Goal: Task Accomplishment & Management: Use online tool/utility

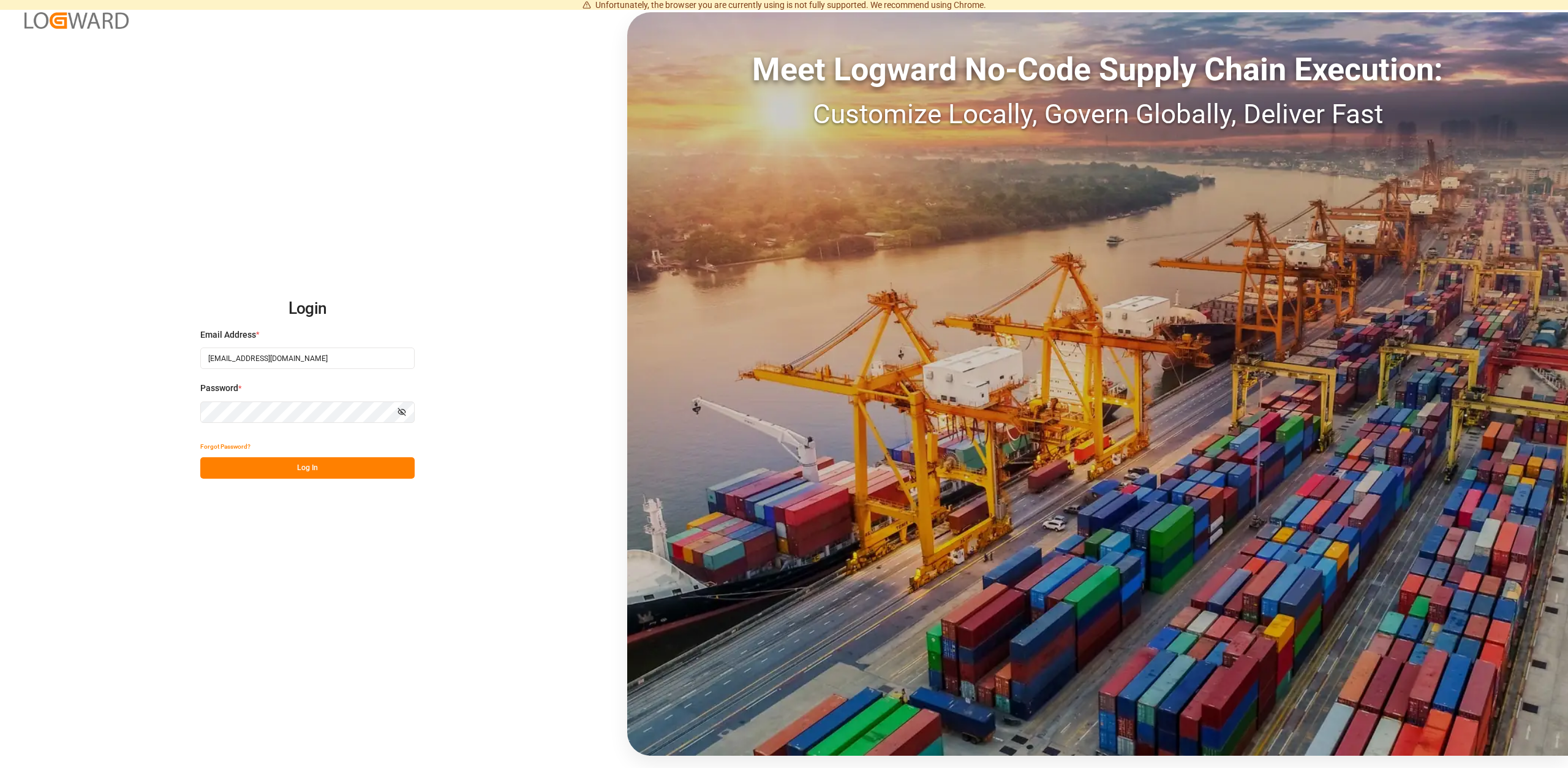
click at [294, 464] on button "Log In" at bounding box center [307, 468] width 215 height 22
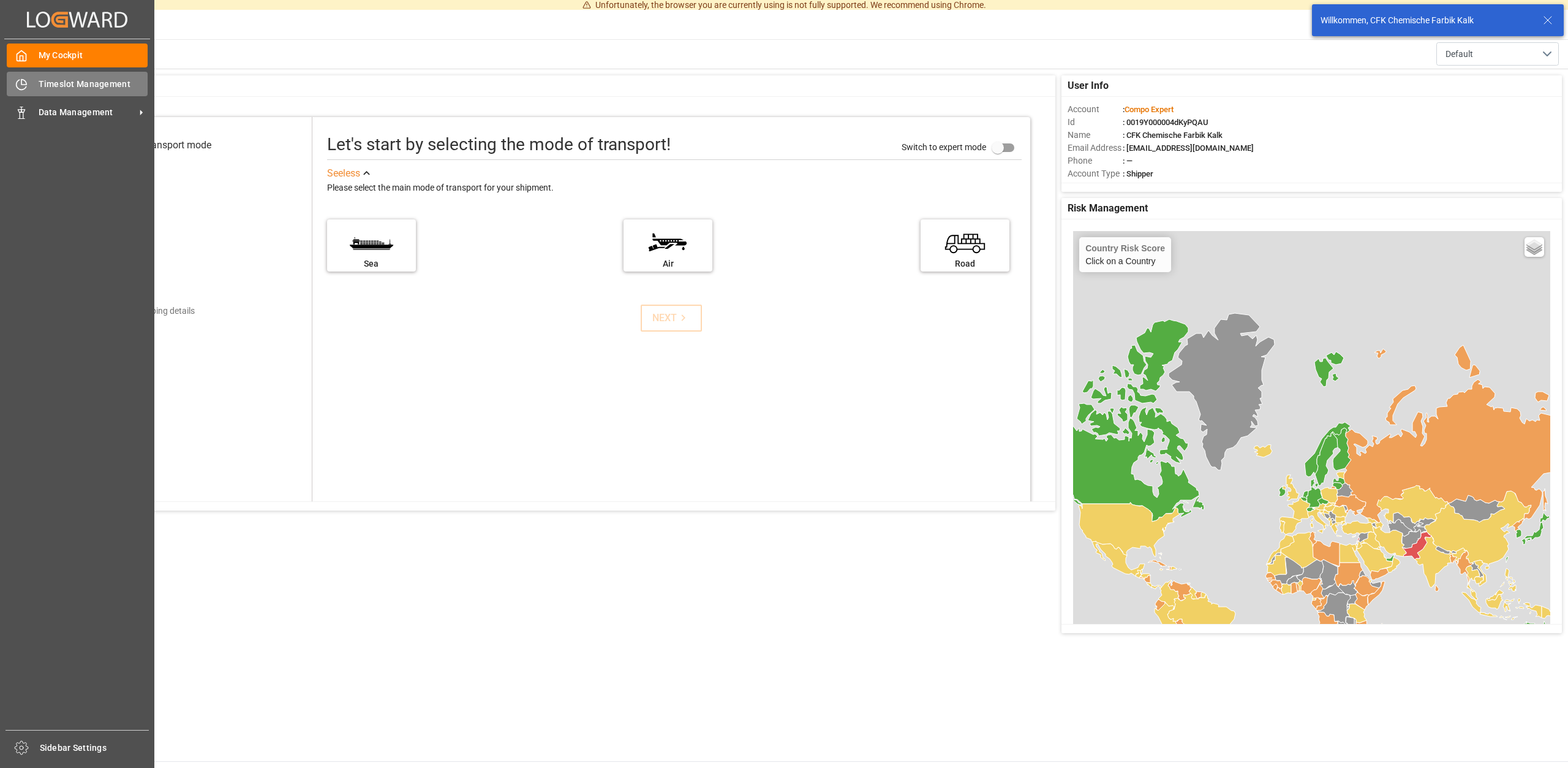
click at [101, 74] on div "Timeslot Management Timeslot Management" at bounding box center [77, 84] width 141 height 24
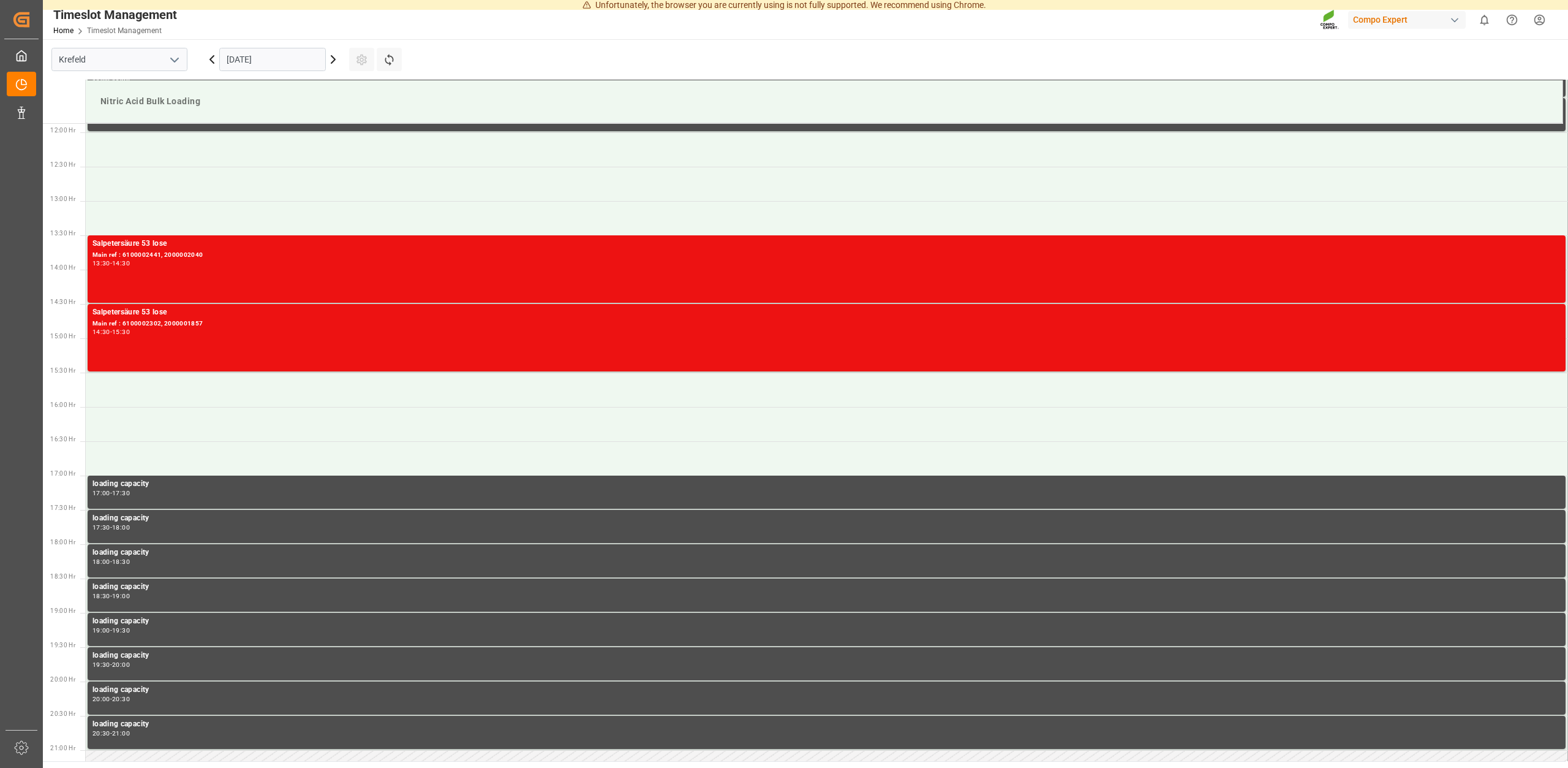
scroll to position [816, 0]
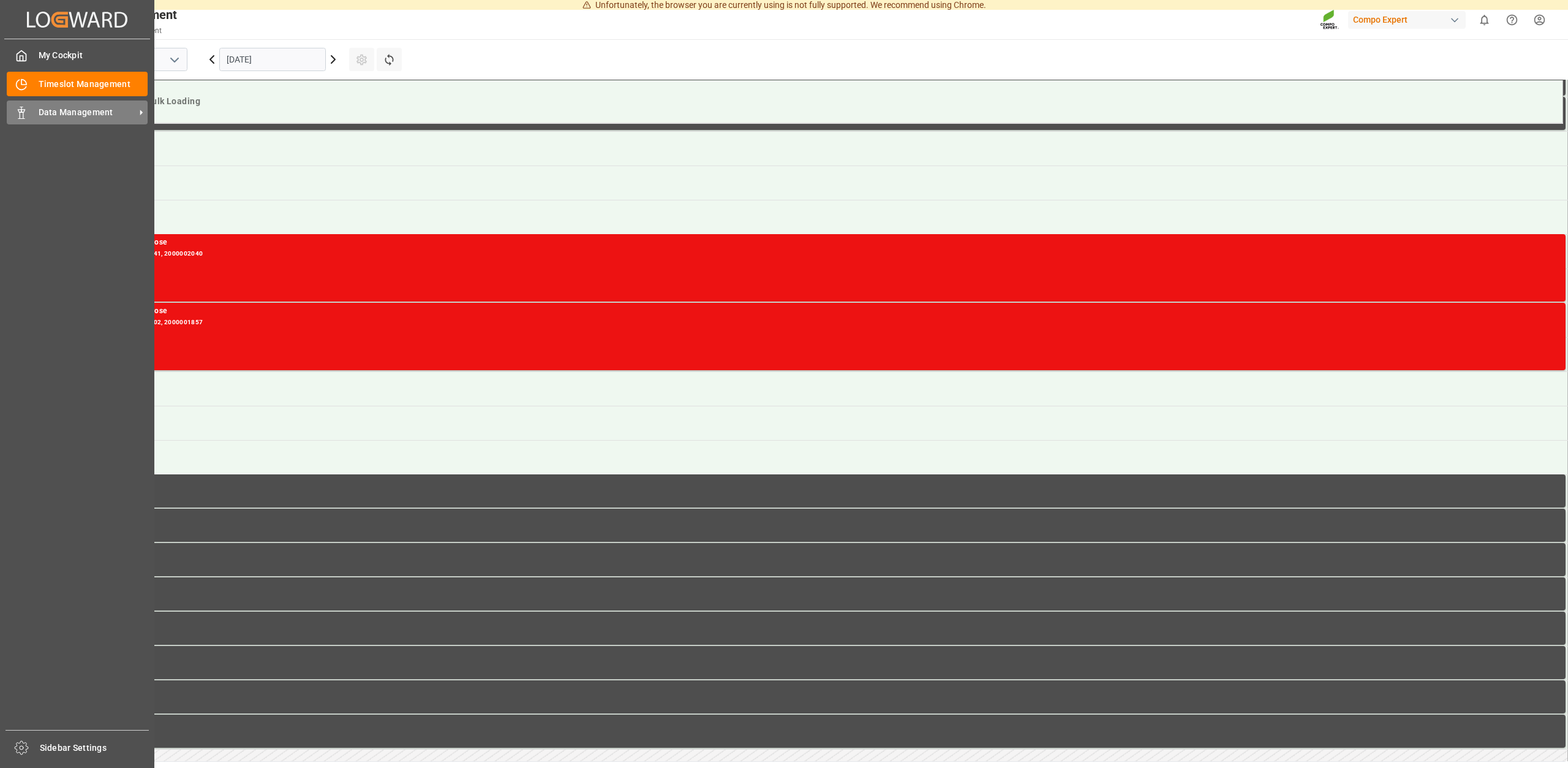
click at [60, 105] on div "Data Management Data Management" at bounding box center [77, 113] width 141 height 24
click at [117, 62] on div "My Cockpit My Cockpit" at bounding box center [77, 55] width 141 height 24
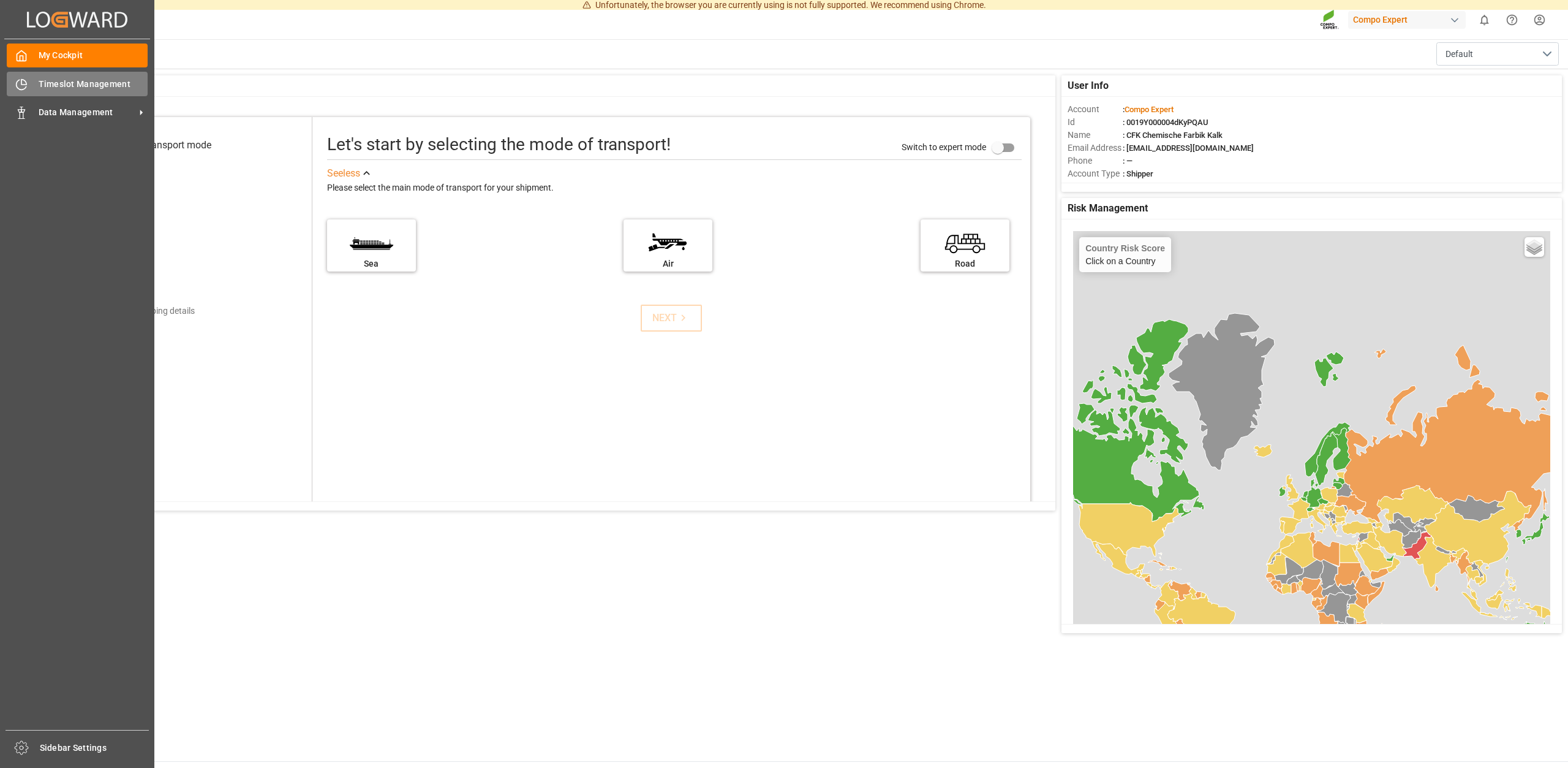
click at [26, 93] on div "Timeslot Management Timeslot Management" at bounding box center [77, 84] width 141 height 24
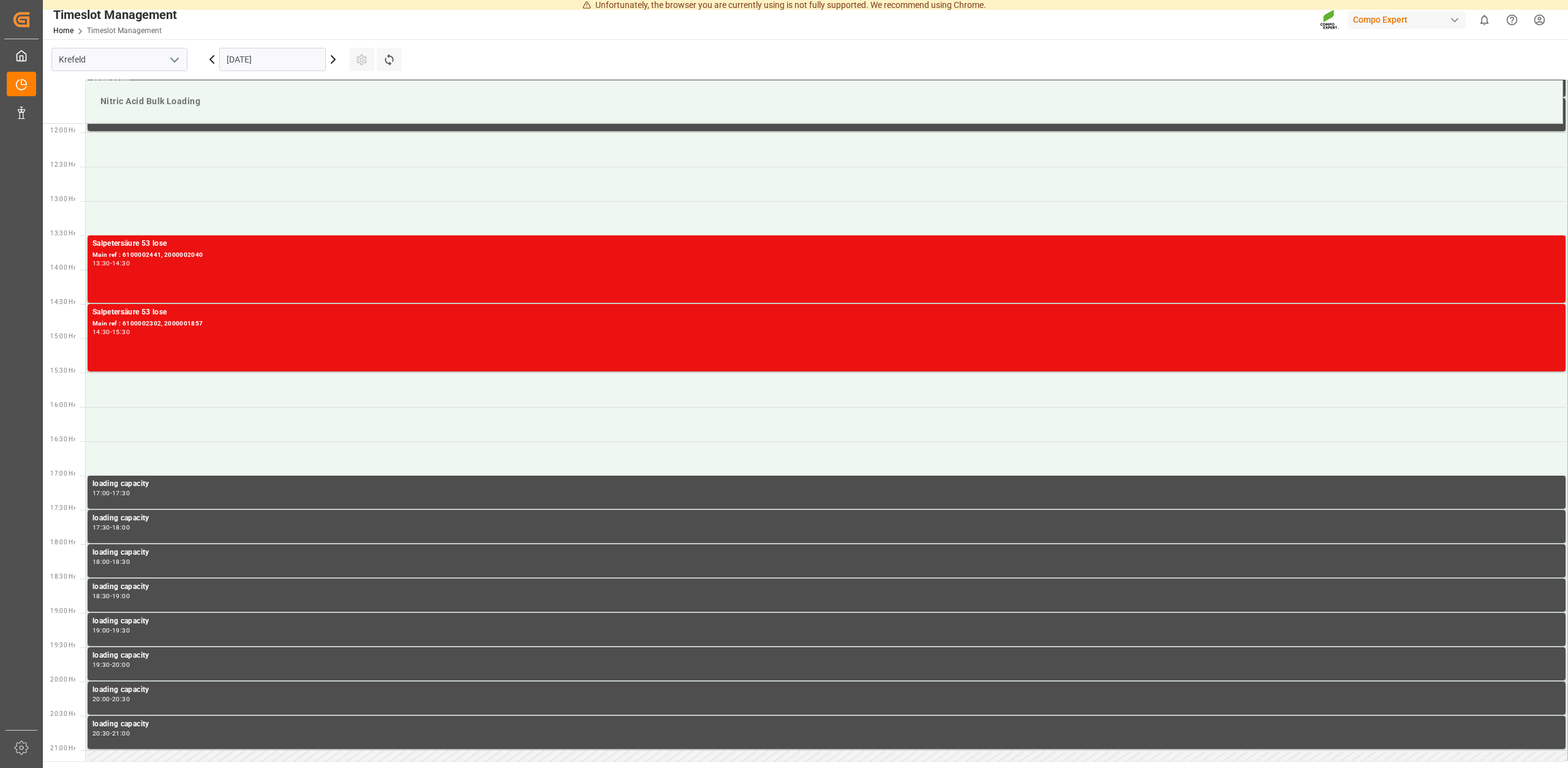
scroll to position [816, 0]
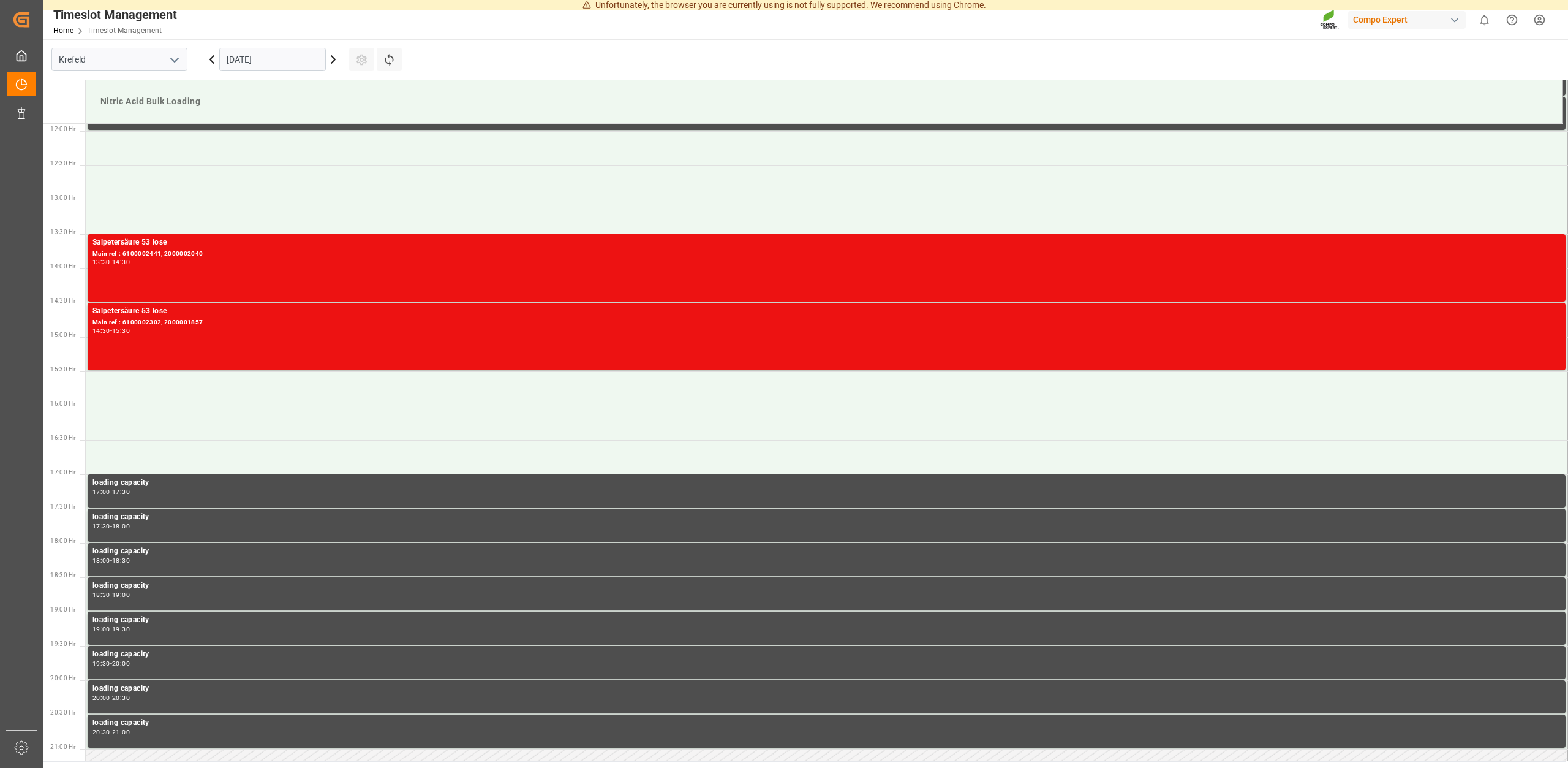
click at [334, 58] on icon at bounding box center [333, 59] width 3 height 7
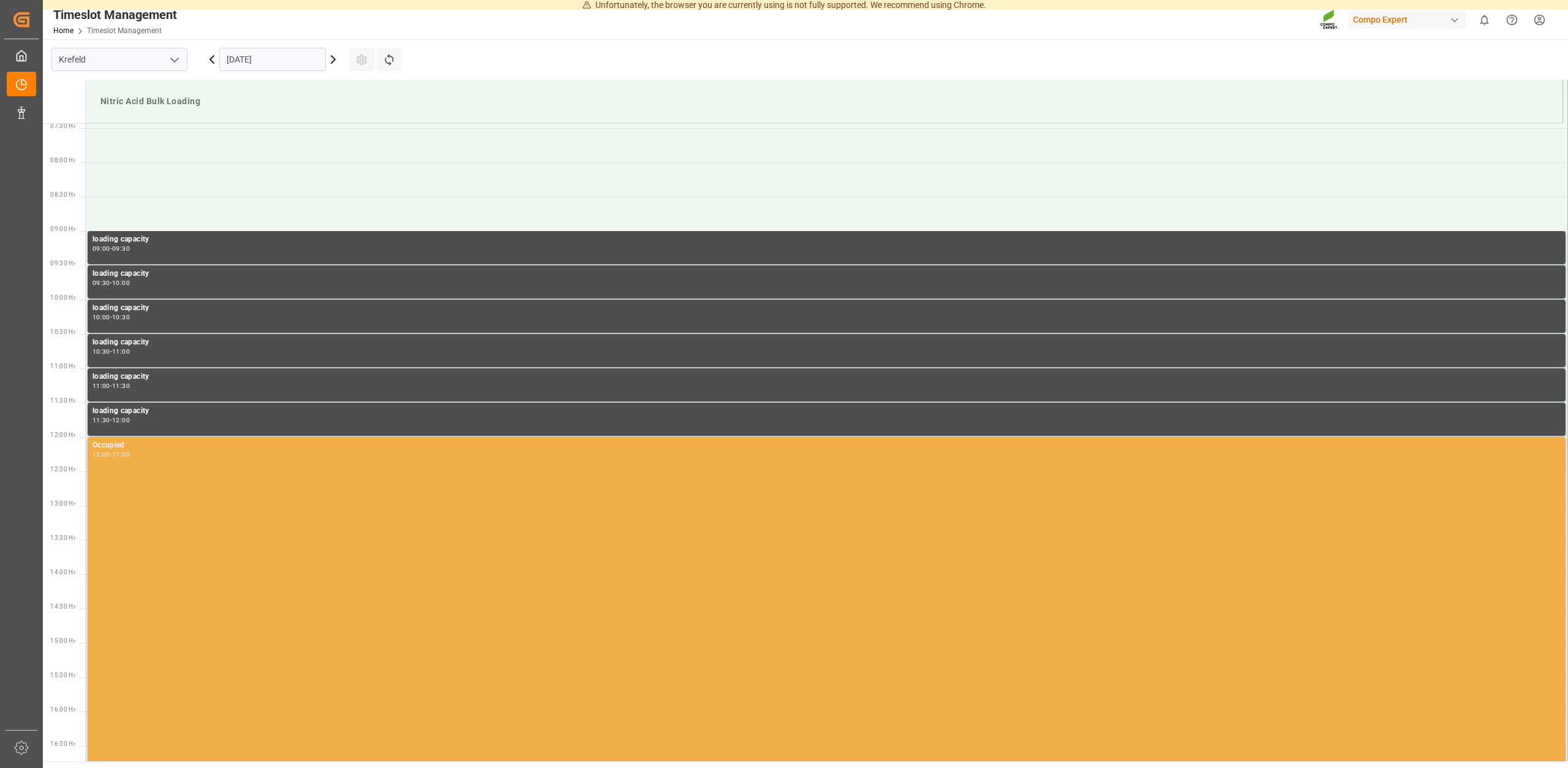
scroll to position [697, 0]
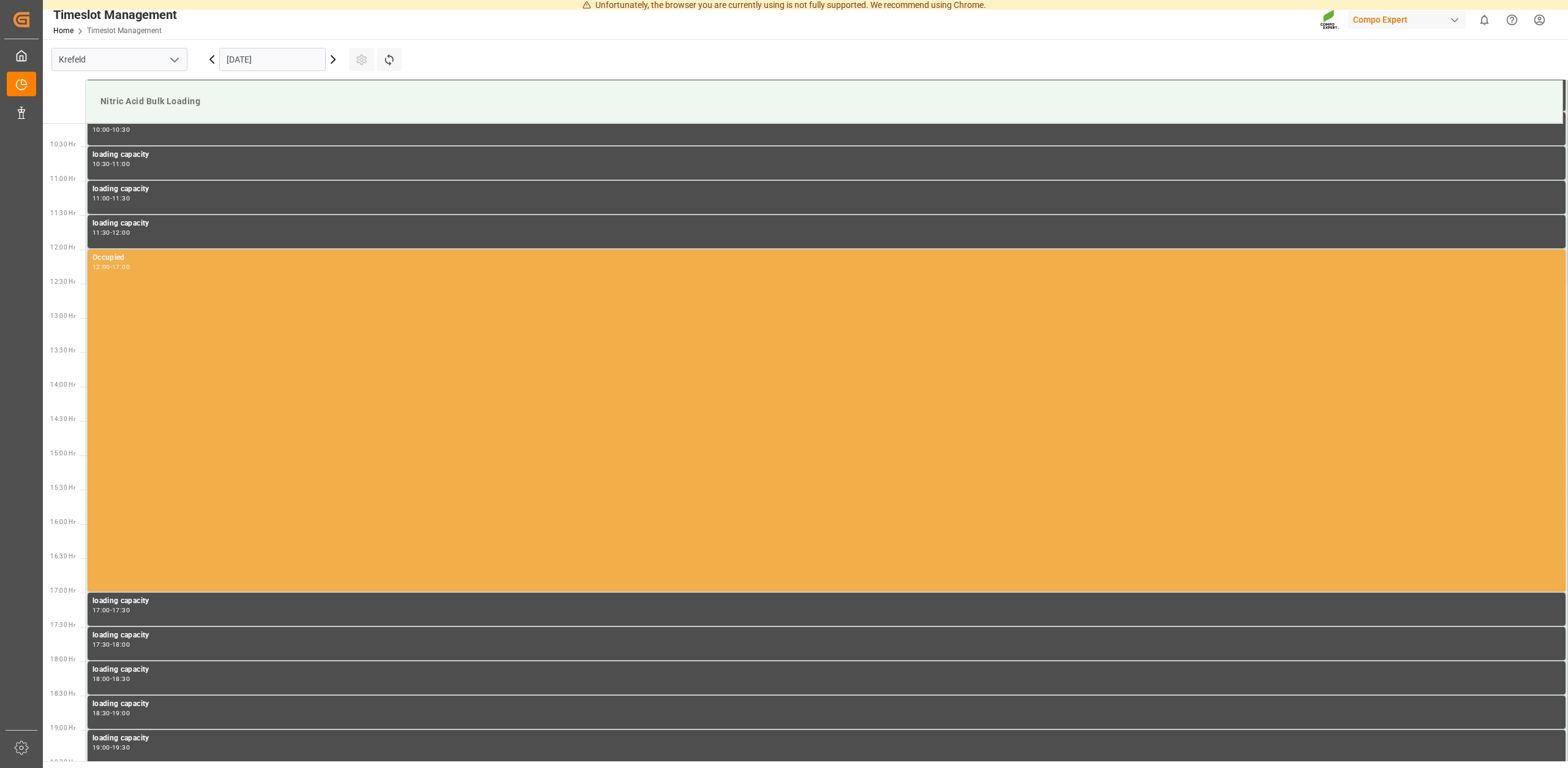
click at [115, 302] on div "Occupied 12:00 - 17:00" at bounding box center [826, 420] width 1468 height 337
click at [119, 303] on div "Occupied 12:00 - 17:00" at bounding box center [826, 420] width 1468 height 337
click at [123, 303] on div "Occupied 12:00 - 17:00" at bounding box center [826, 420] width 1468 height 337
click at [129, 302] on div "Occupied 12:00 - 17:00" at bounding box center [826, 420] width 1468 height 337
click at [131, 300] on div "Occupied 12:00 - 17:00" at bounding box center [826, 420] width 1468 height 337
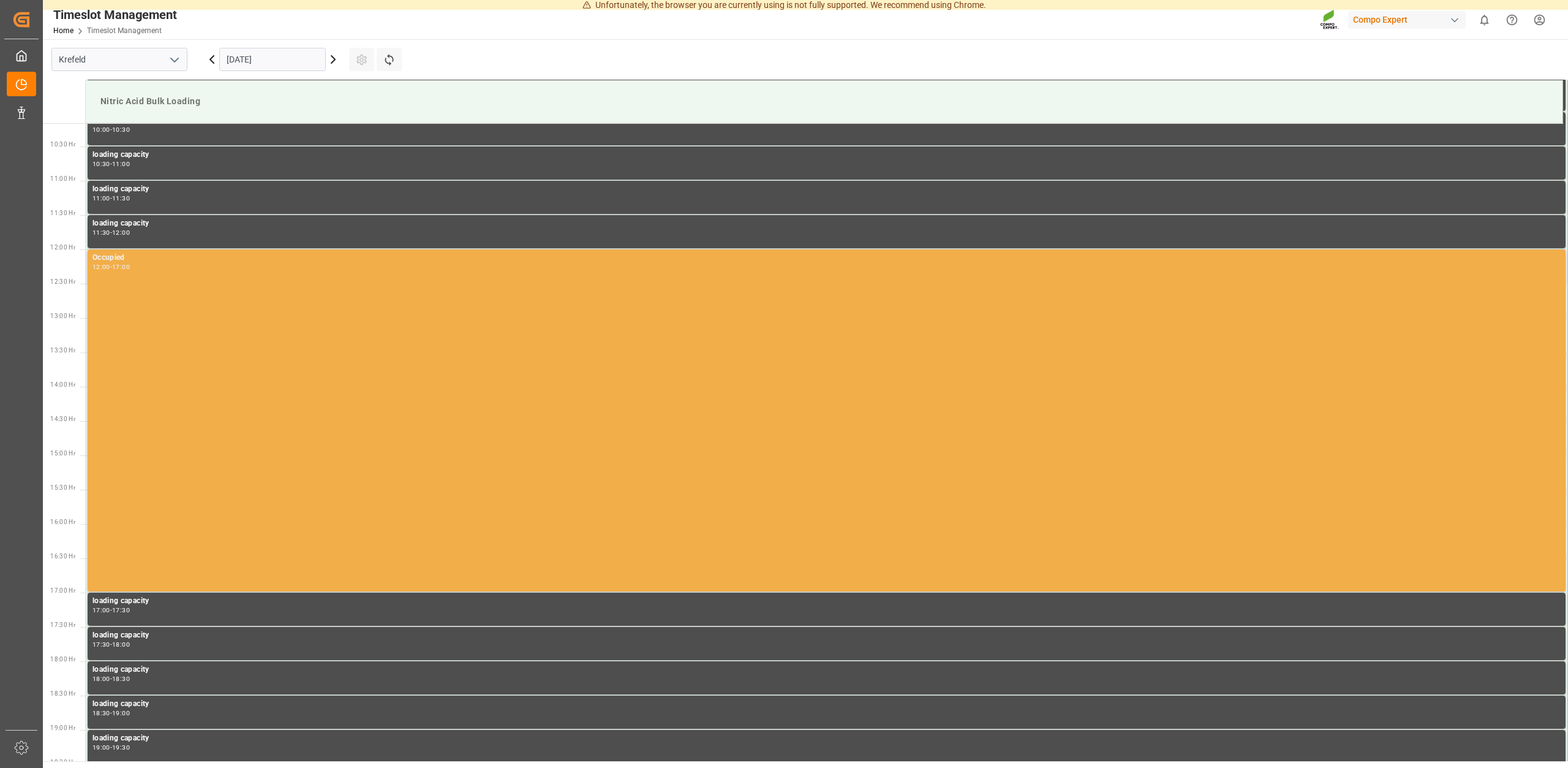
click at [133, 299] on div "Occupied 12:00 - 17:00" at bounding box center [826, 420] width 1468 height 337
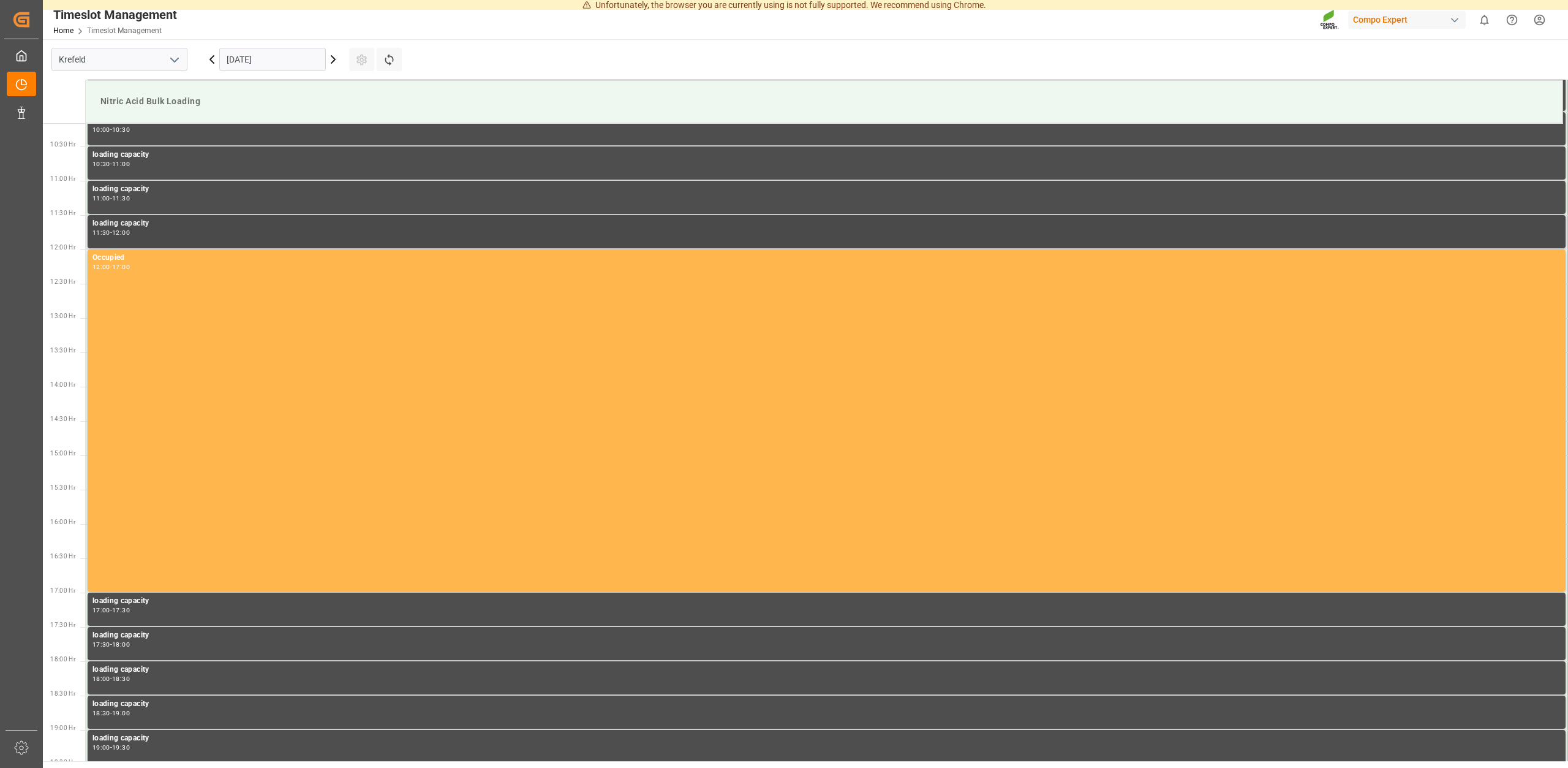
click at [131, 242] on div "loading capacity 11:30 - 12:00" at bounding box center [826, 231] width 1468 height 29
click at [144, 230] on div "11:30 - 12:00" at bounding box center [826, 233] width 1468 height 7
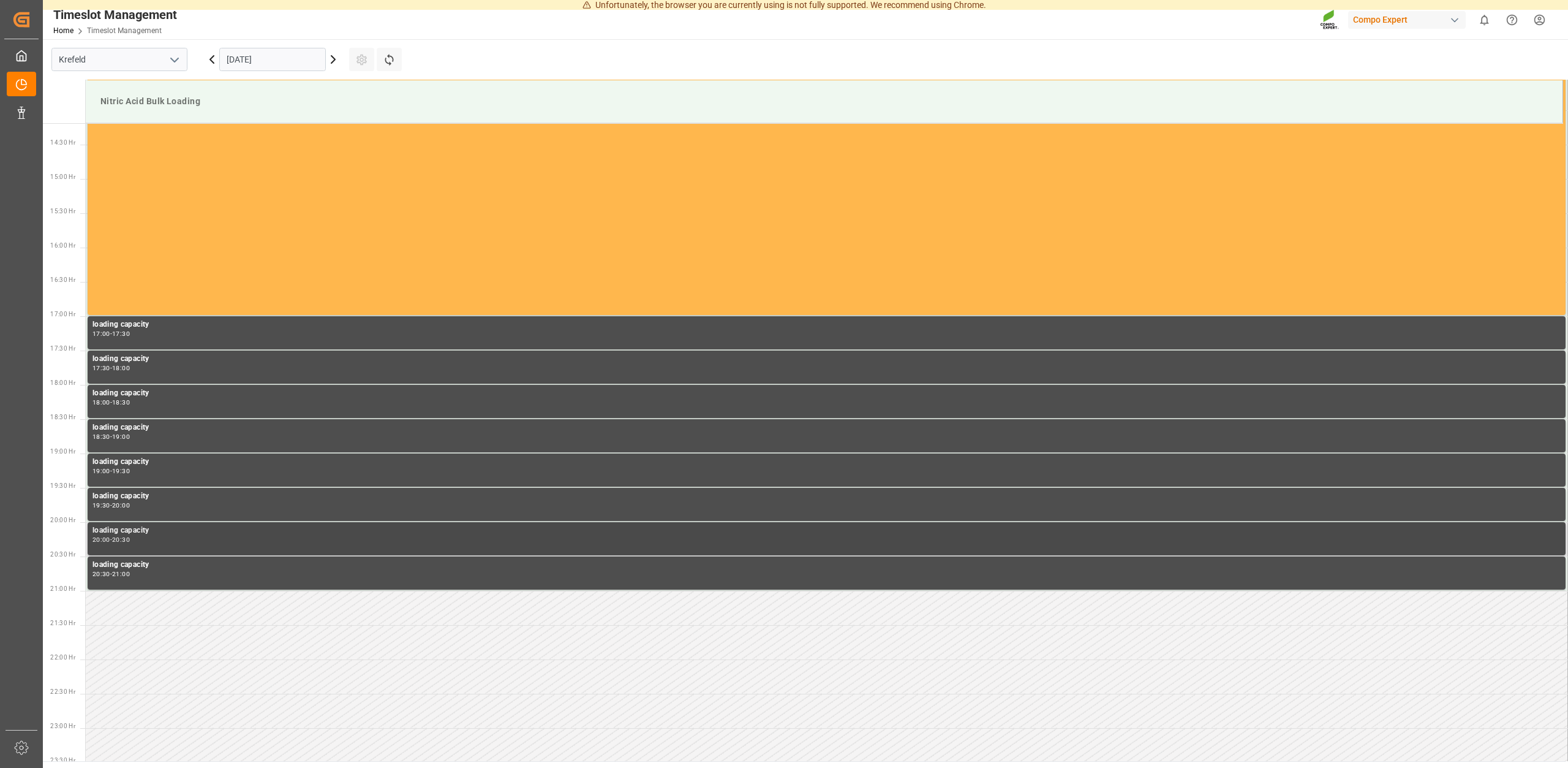
scroll to position [1010, 0]
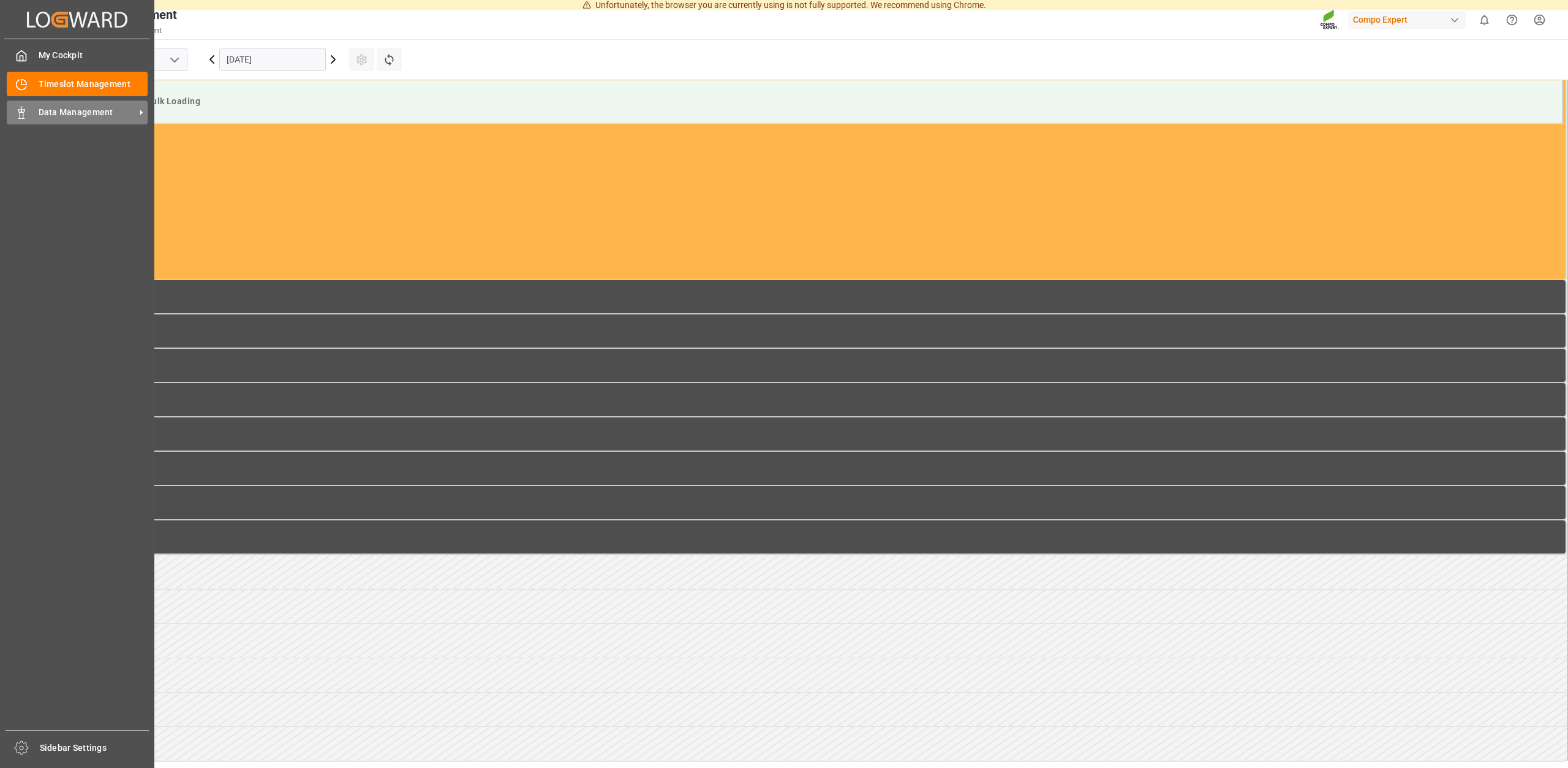
click at [57, 120] on div "Data Management Data Management" at bounding box center [77, 113] width 141 height 24
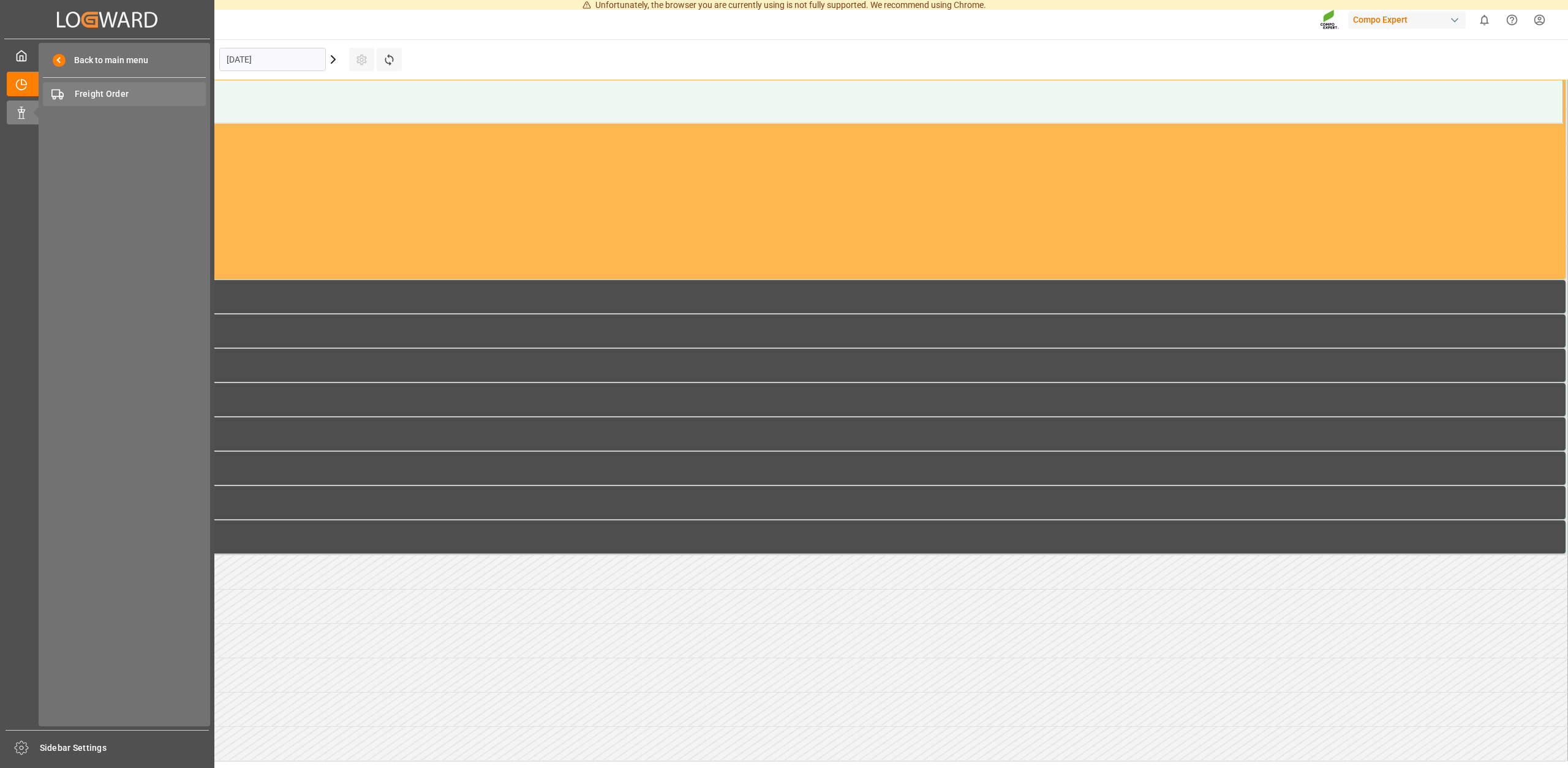
click at [106, 94] on span "Freight Order" at bounding box center [140, 94] width 132 height 13
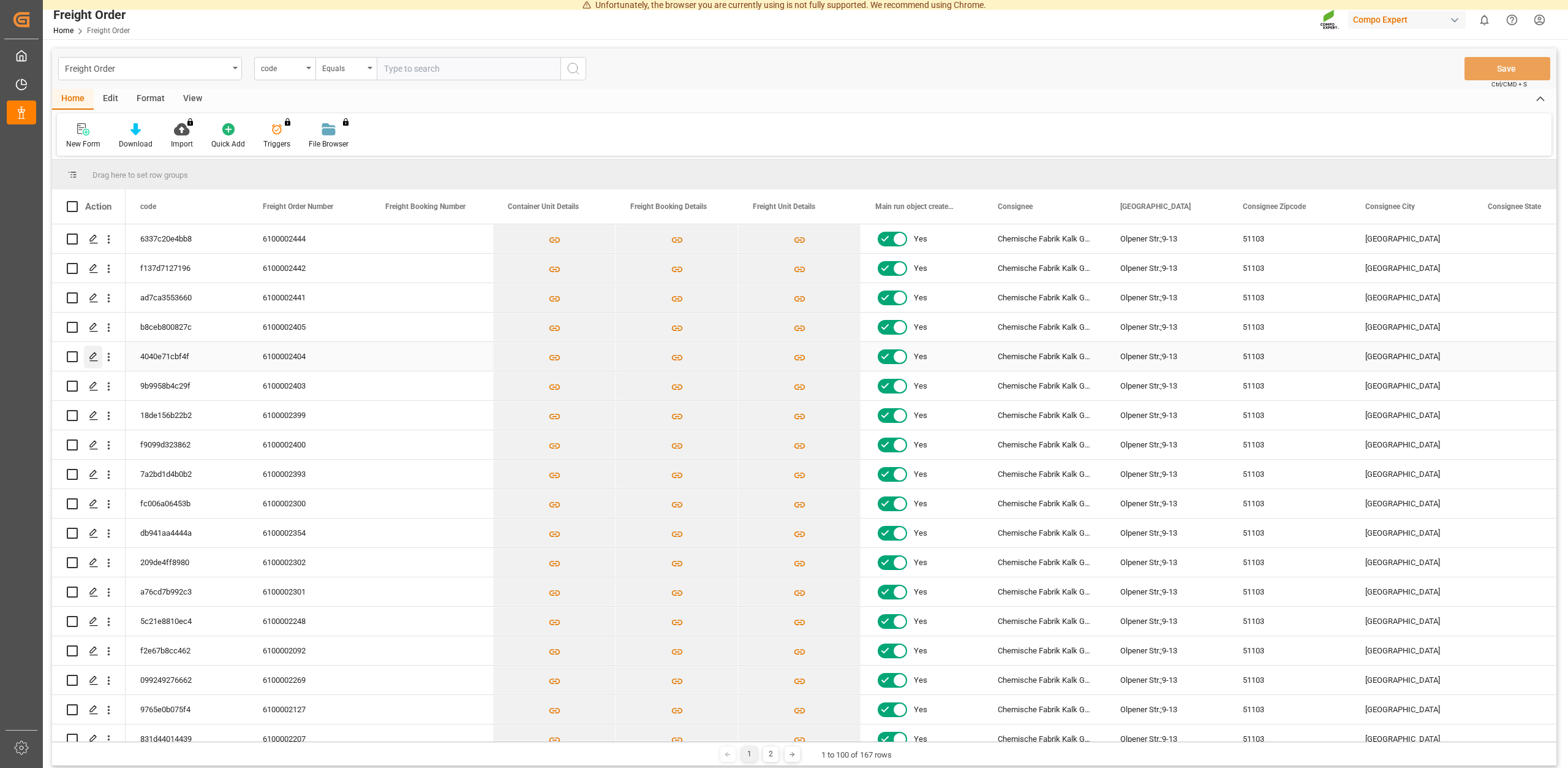
click at [95, 360] on icon "Press SPACE to select this row." at bounding box center [93, 356] width 10 height 10
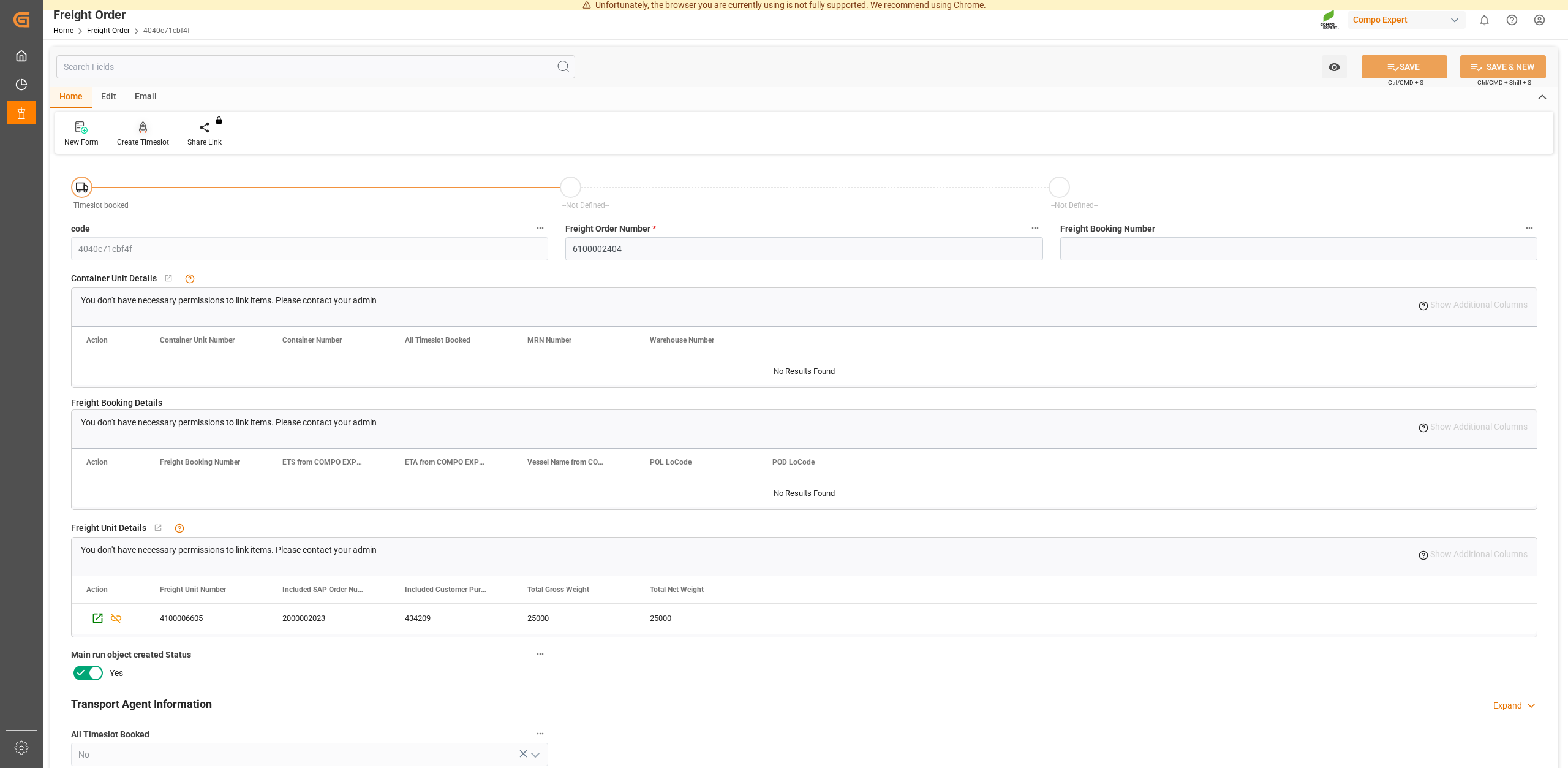
click at [138, 135] on div "Create Timeslot" at bounding box center [143, 133] width 70 height 27
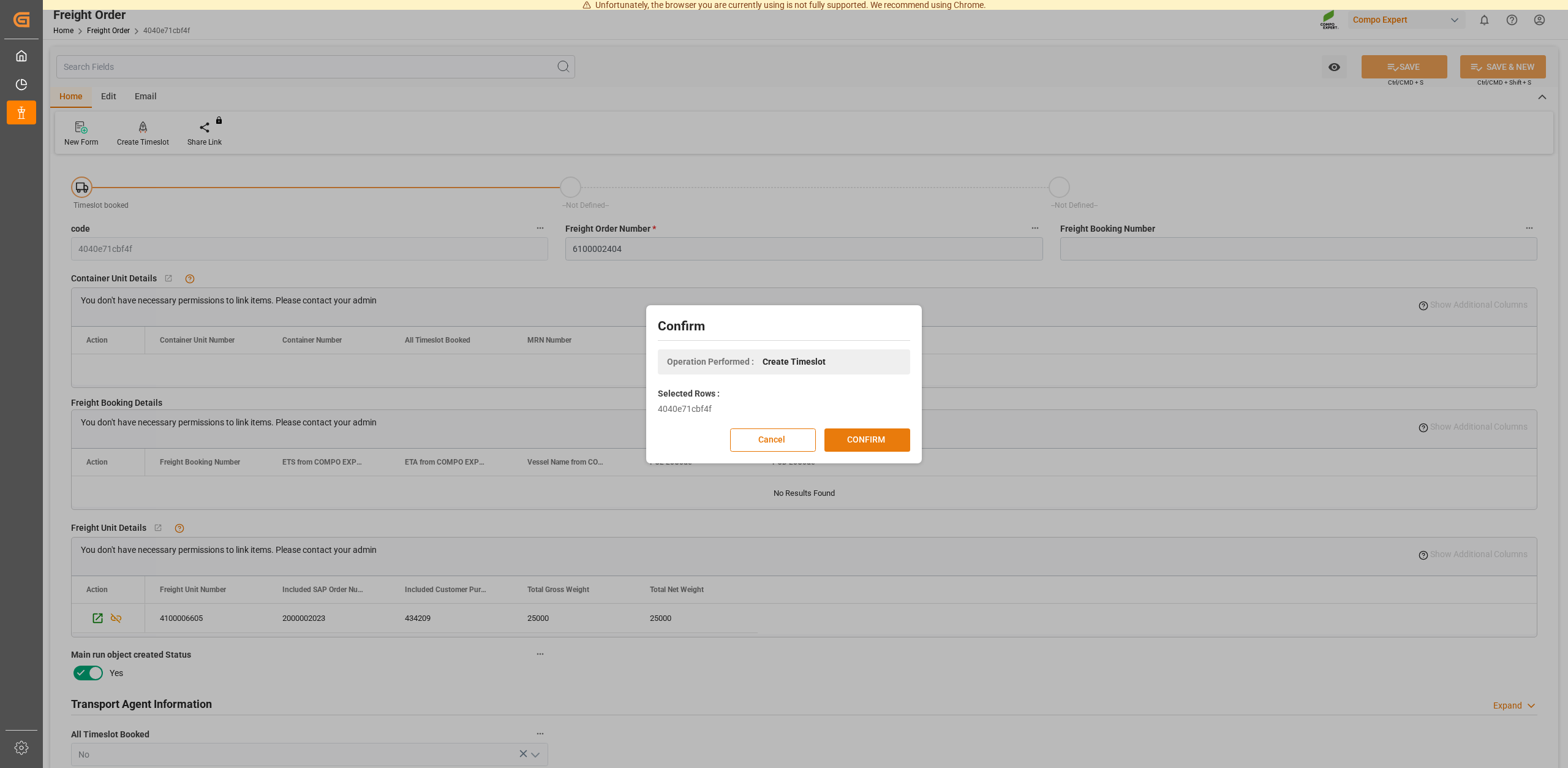
click at [871, 441] on button "CONFIRM" at bounding box center [867, 440] width 86 height 23
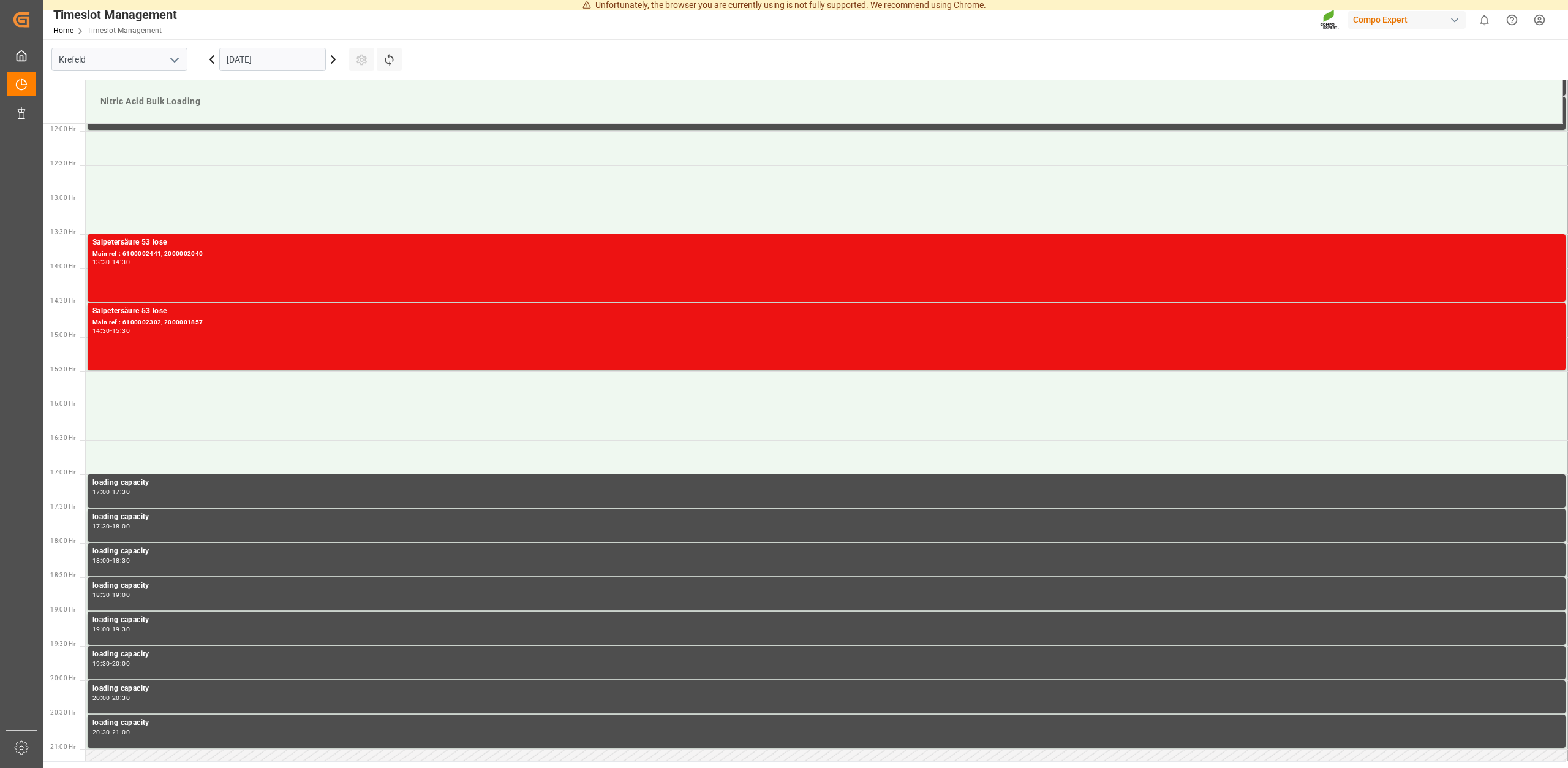
scroll to position [691, 0]
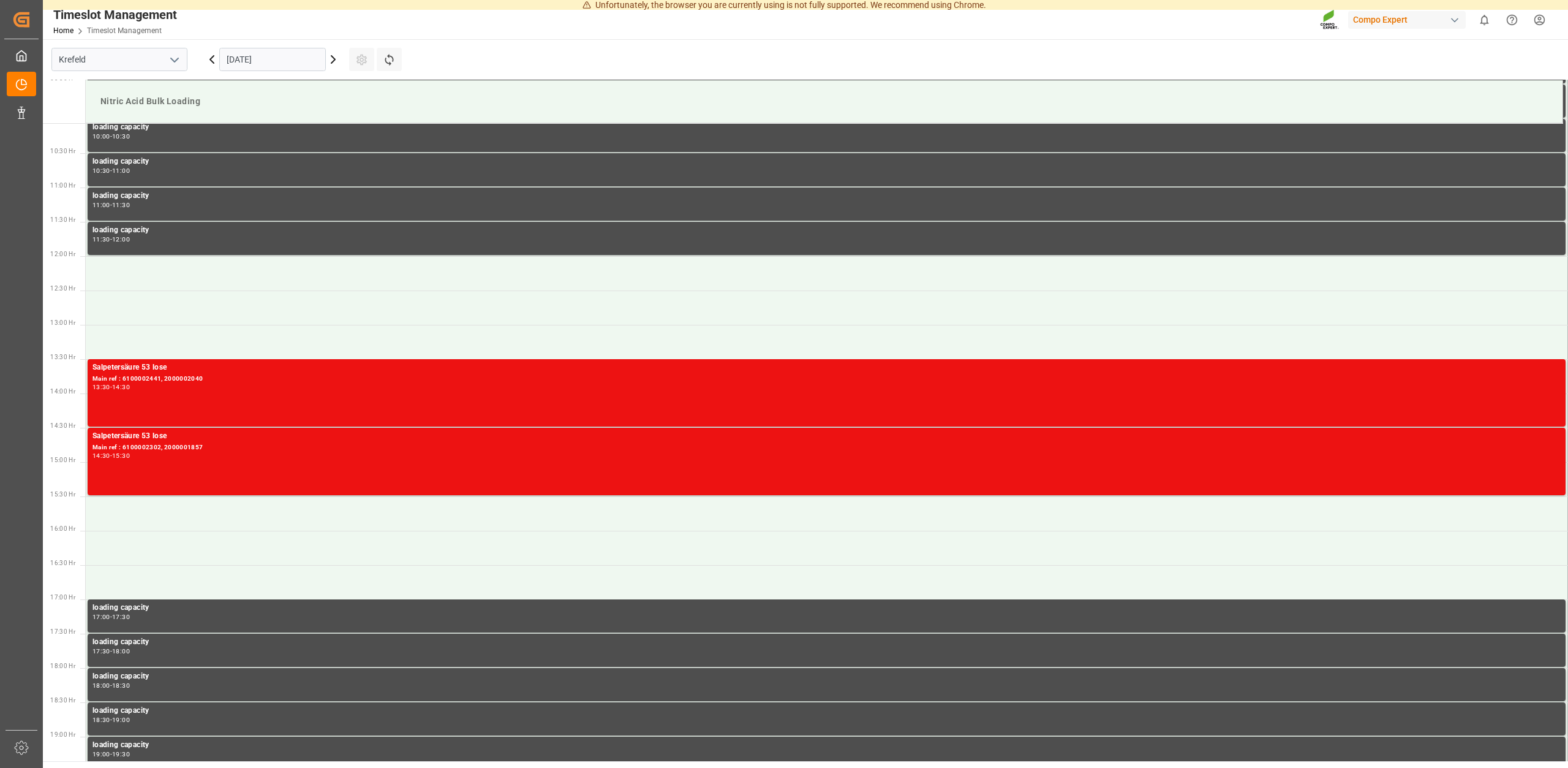
click at [334, 60] on icon at bounding box center [333, 59] width 3 height 7
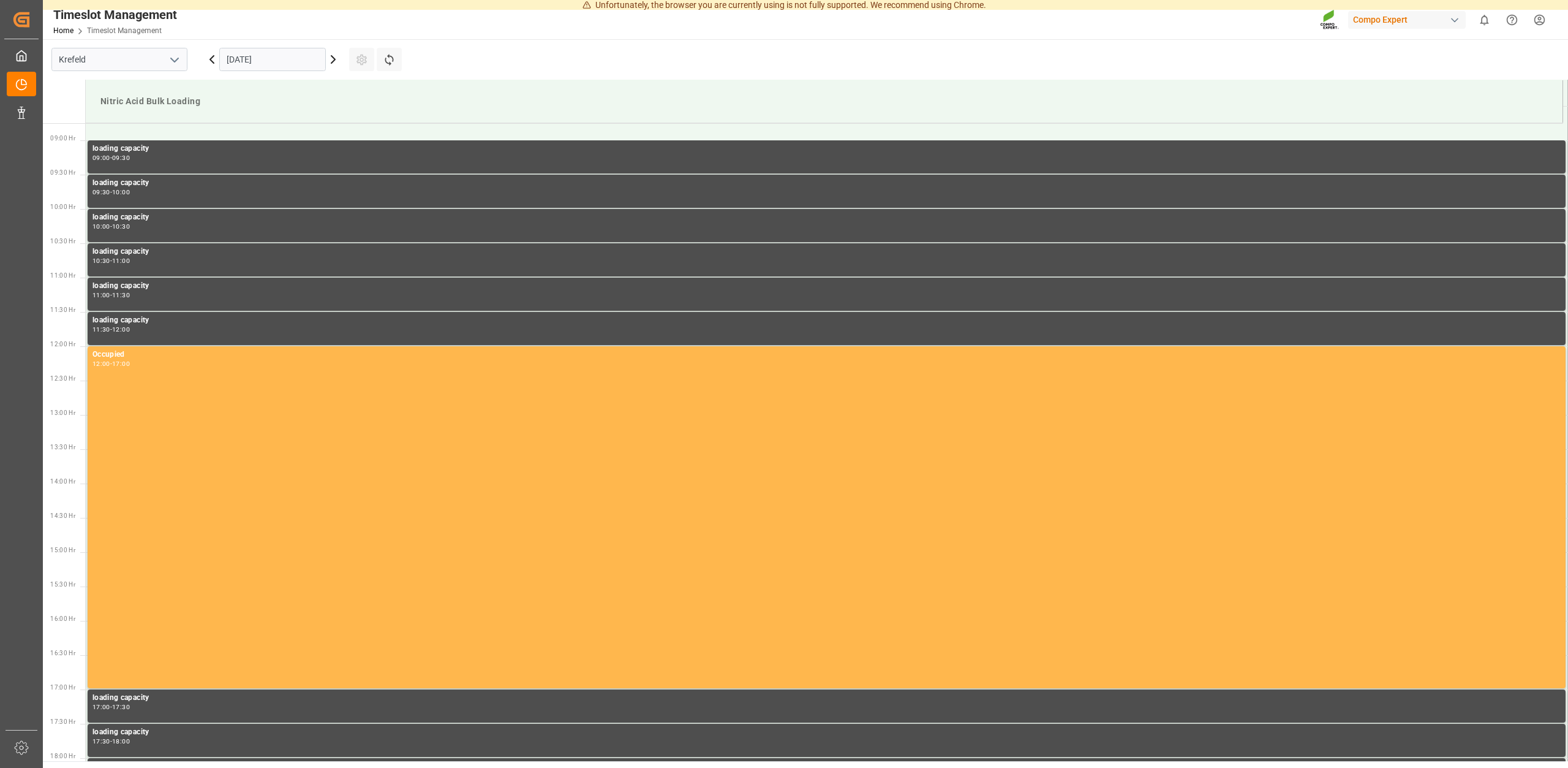
scroll to position [628, 0]
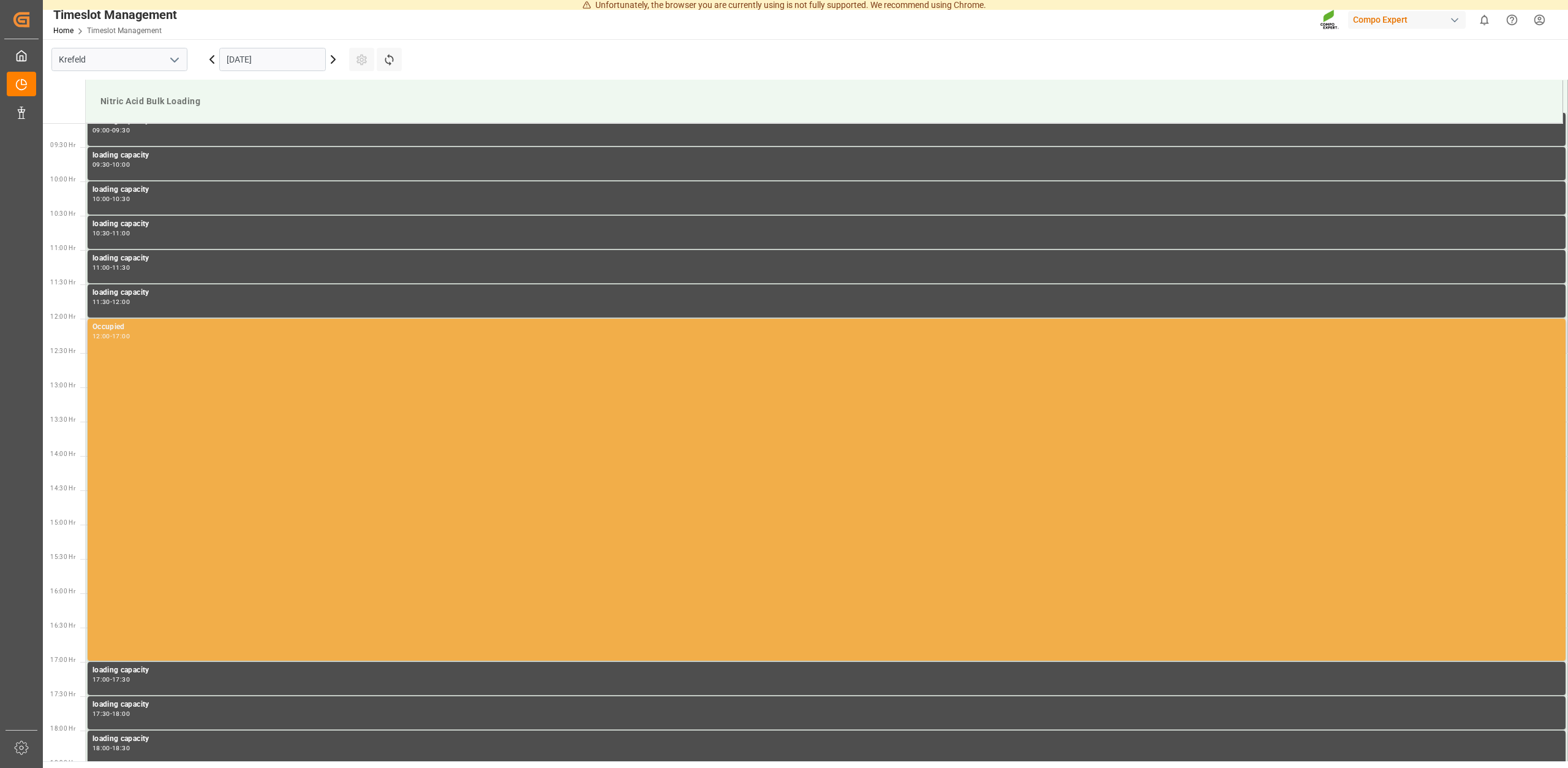
click at [158, 649] on div "Occupied 12:00 - 17:00" at bounding box center [826, 489] width 1468 height 337
